Goal: Find specific page/section: Find specific page/section

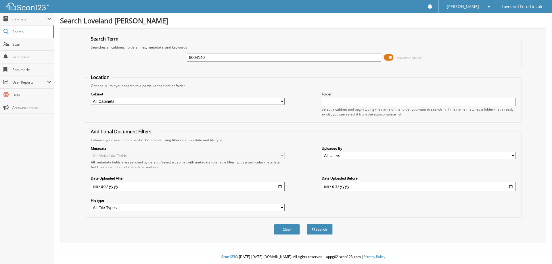
type input "8004140"
click at [307, 224] on button "Search" at bounding box center [320, 229] width 26 height 11
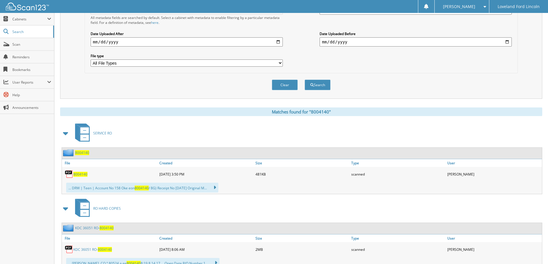
scroll to position [168, 0]
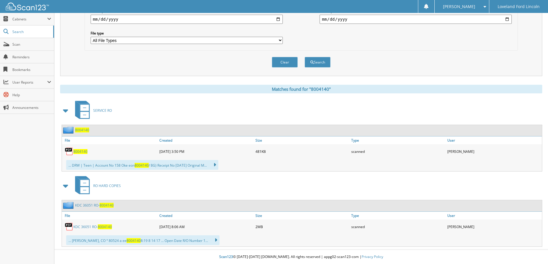
click at [100, 230] on div "KDC 36051 RO- 8004140" at bounding box center [110, 227] width 96 height 12
click at [102, 227] on span "8004140" at bounding box center [105, 227] width 14 height 5
click at [33, 49] on link "Scan" at bounding box center [27, 44] width 54 height 12
